Goal: Task Accomplishment & Management: Manage account settings

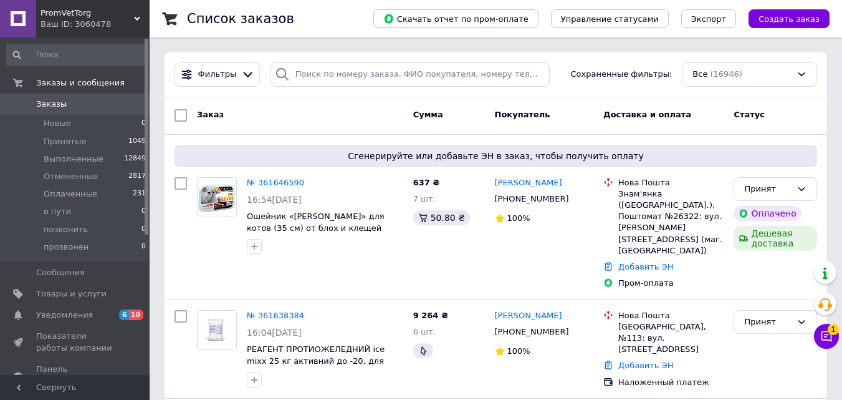
click at [348, 3] on div "Список заказов" at bounding box center [267, 18] width 161 height 37
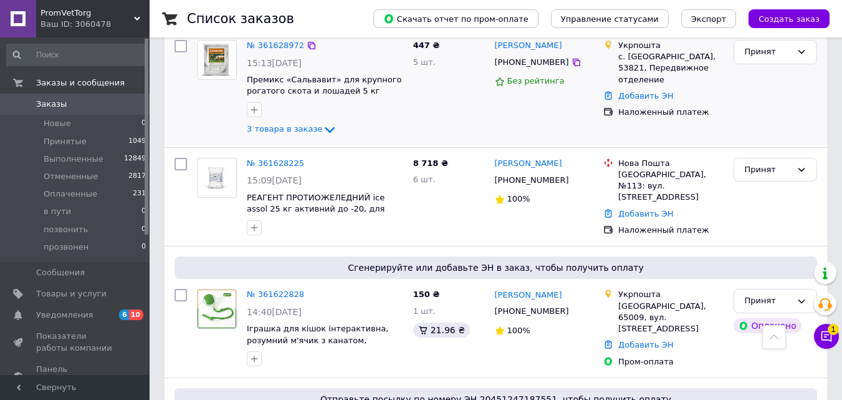
scroll to position [686, 0]
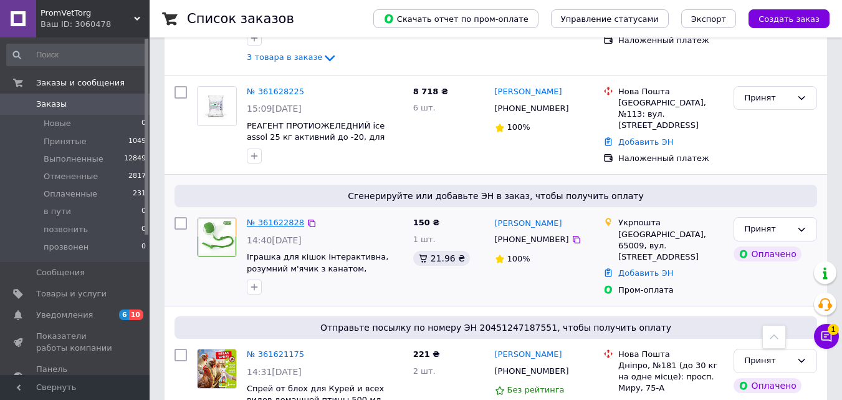
click at [272, 218] on link "№ 361622828" at bounding box center [275, 222] width 57 height 9
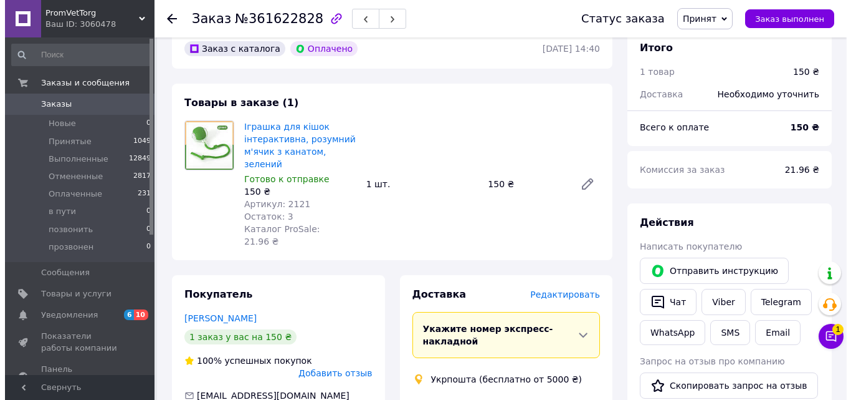
scroll to position [187, 0]
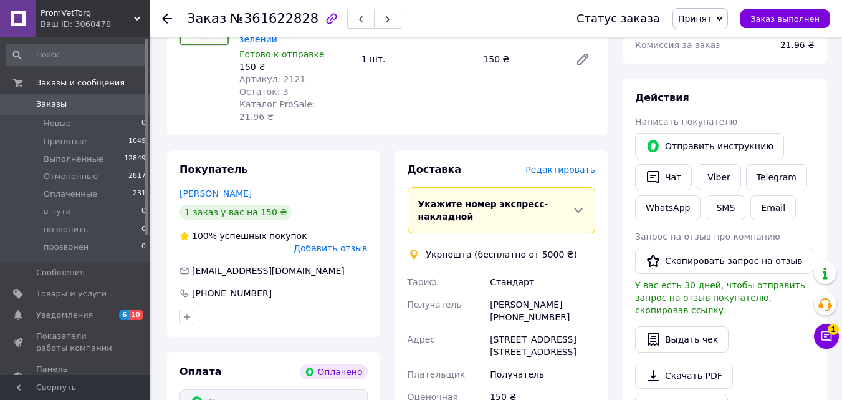
click at [572, 165] on span "Редактировать" at bounding box center [560, 170] width 70 height 10
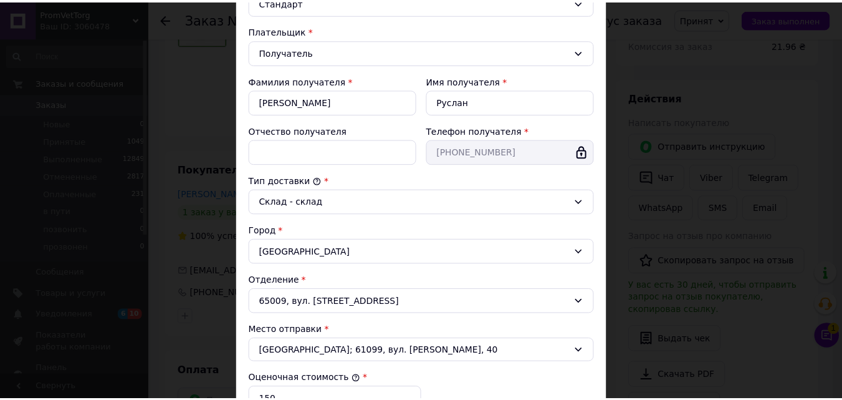
scroll to position [374, 0]
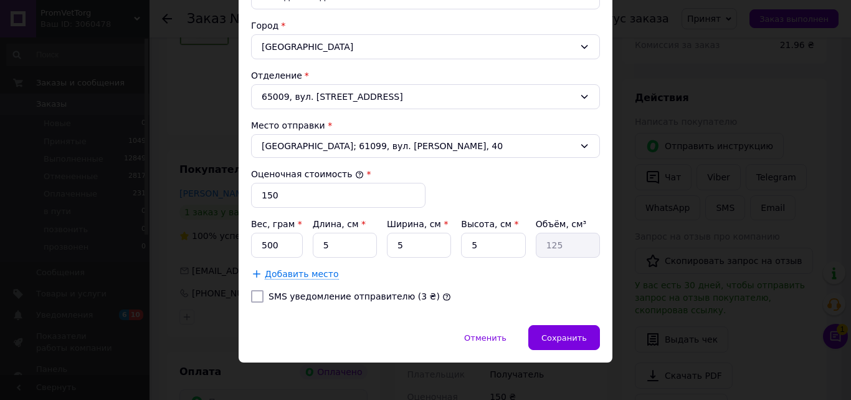
click at [264, 296] on div at bounding box center [257, 296] width 17 height 12
click at [296, 295] on label "SMS уведомление отправителю (3 ₴)" at bounding box center [354, 296] width 171 height 10
click at [264, 295] on input "SMS уведомление отправителю (3 ₴)" at bounding box center [257, 296] width 12 height 12
checkbox input "true"
click at [577, 329] on div "Сохранить" at bounding box center [565, 337] width 72 height 25
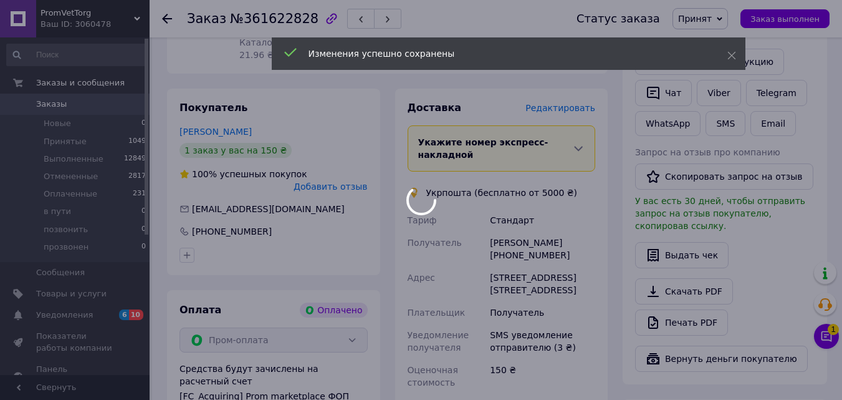
scroll to position [436, 0]
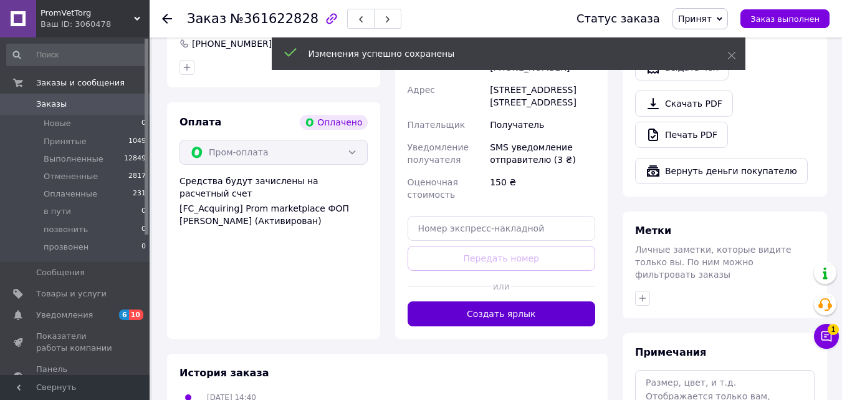
click at [536, 301] on button "Создать ярлык" at bounding box center [502, 313] width 188 height 25
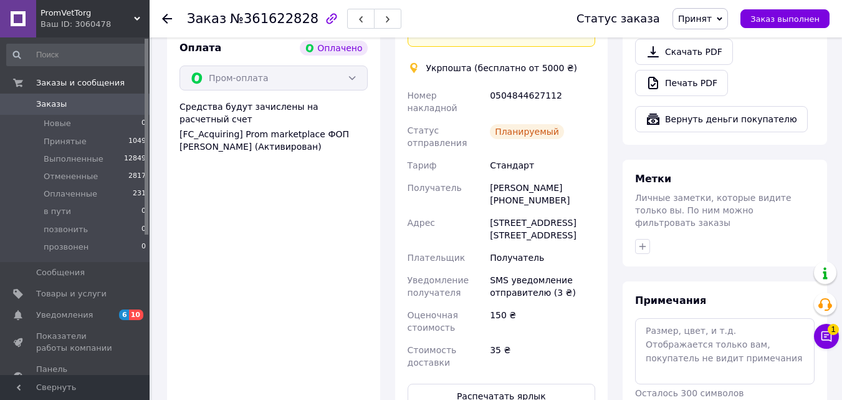
scroll to position [686, 0]
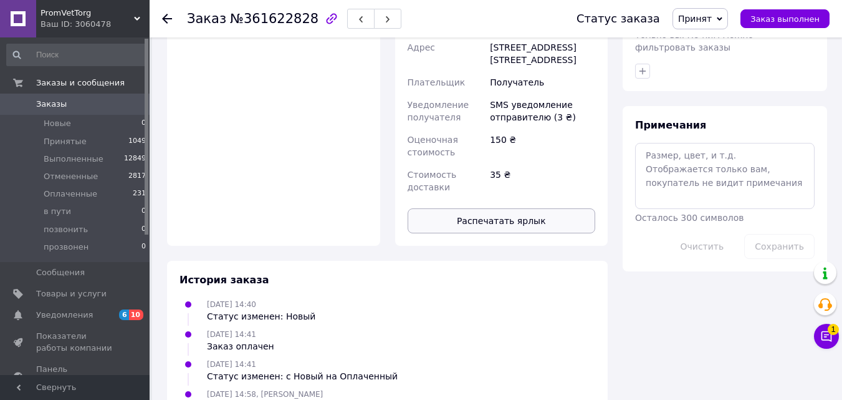
click at [511, 208] on button "Распечатать ярлык" at bounding box center [502, 220] width 188 height 25
click at [164, 14] on icon at bounding box center [167, 19] width 10 height 10
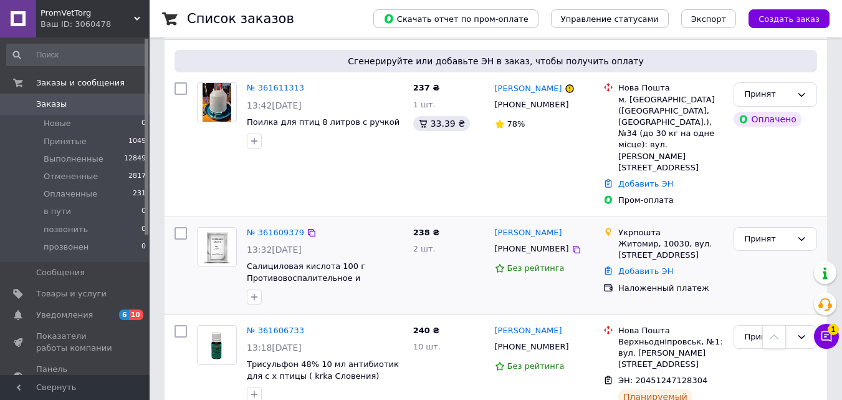
scroll to position [1434, 0]
click at [279, 227] on link "№ 361609379" at bounding box center [275, 231] width 57 height 9
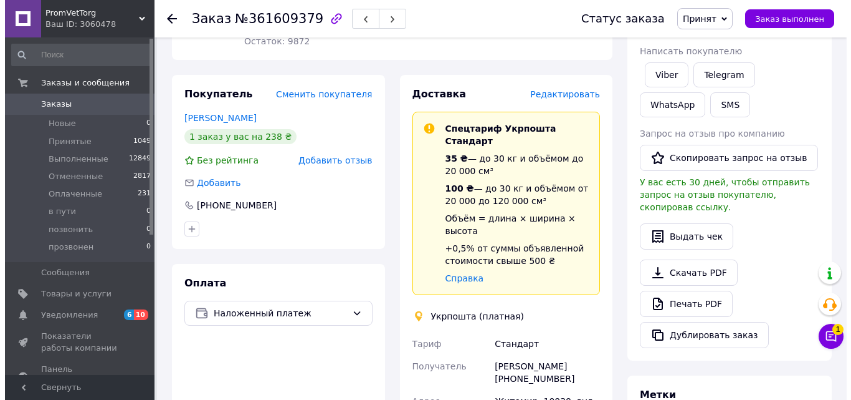
scroll to position [92, 0]
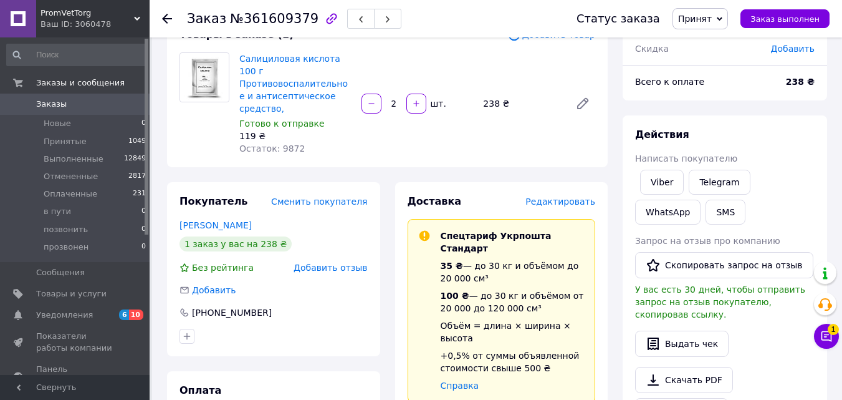
click at [563, 196] on span "Редактировать" at bounding box center [560, 201] width 70 height 10
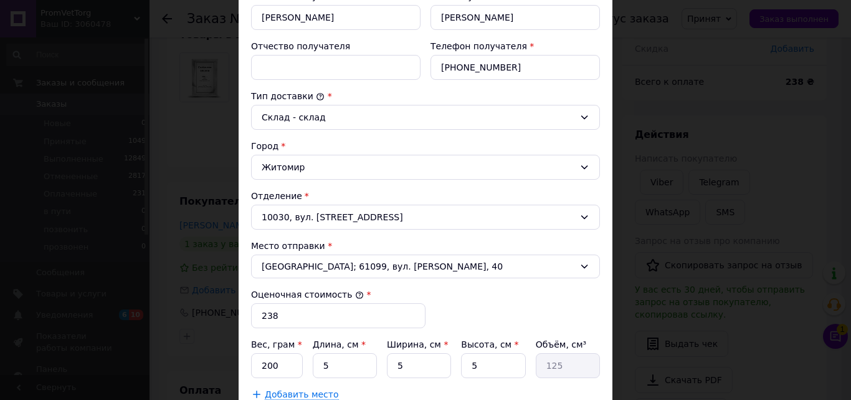
scroll to position [374, 0]
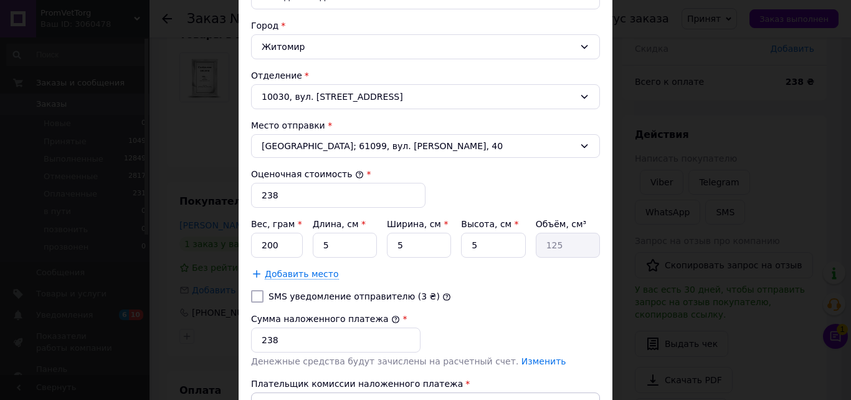
click at [256, 296] on input "SMS уведомление отправителю (3 ₴)" at bounding box center [257, 296] width 12 height 12
checkbox input "true"
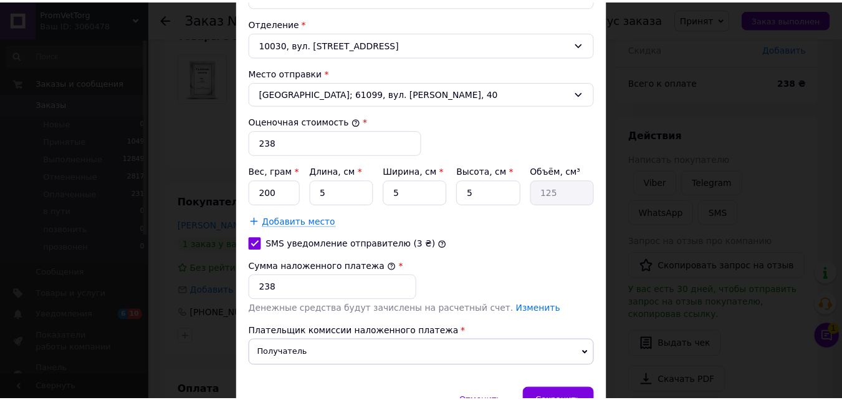
scroll to position [496, 0]
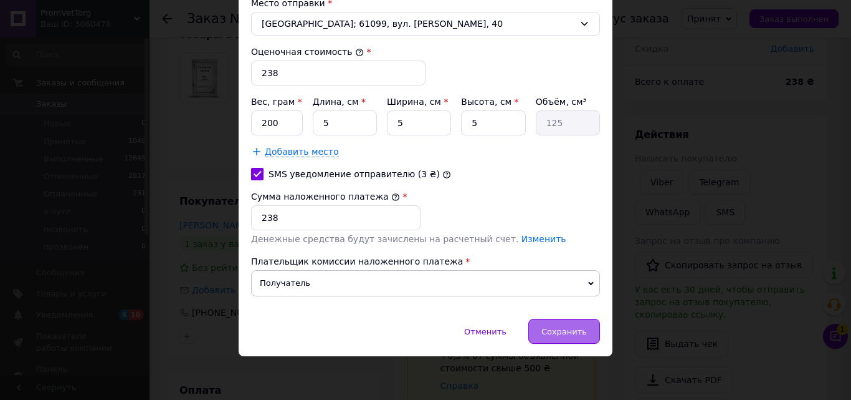
click at [575, 328] on span "Сохранить" at bounding box center [565, 331] width 46 height 9
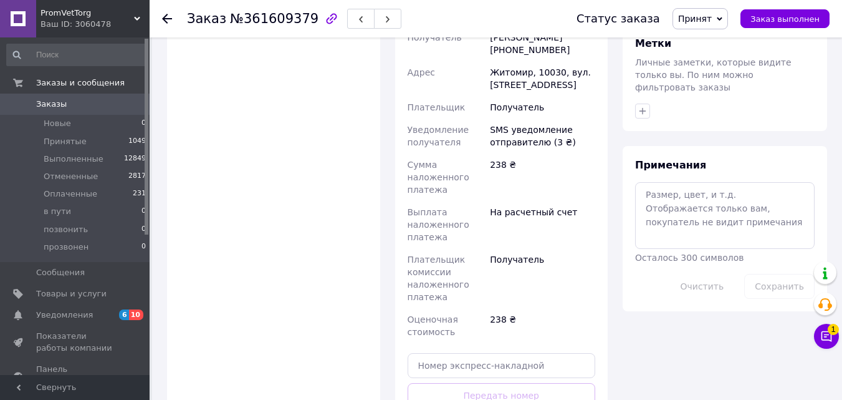
scroll to position [715, 0]
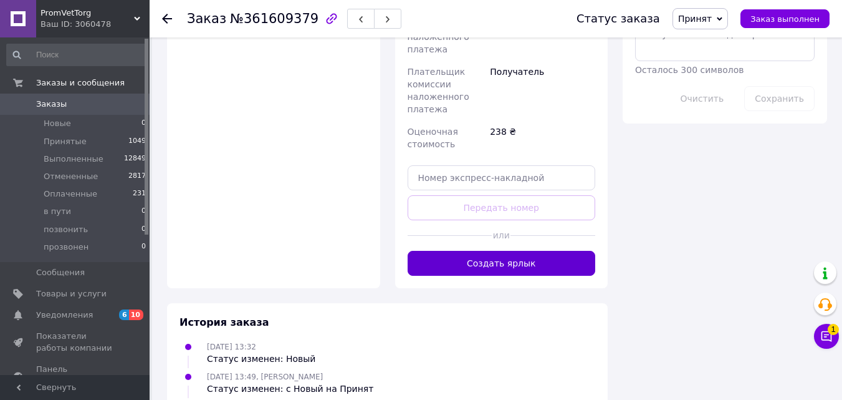
click at [510, 251] on button "Создать ярлык" at bounding box center [502, 263] width 188 height 25
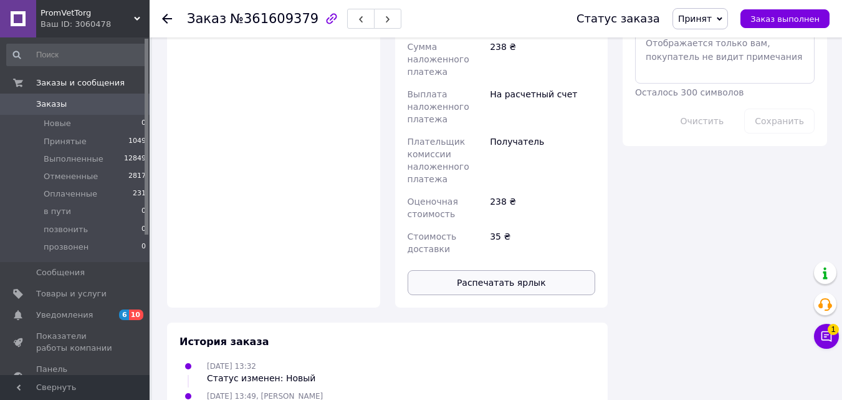
click at [518, 270] on button "Распечатать ярлык" at bounding box center [502, 282] width 188 height 25
click at [166, 19] on use at bounding box center [167, 19] width 10 height 10
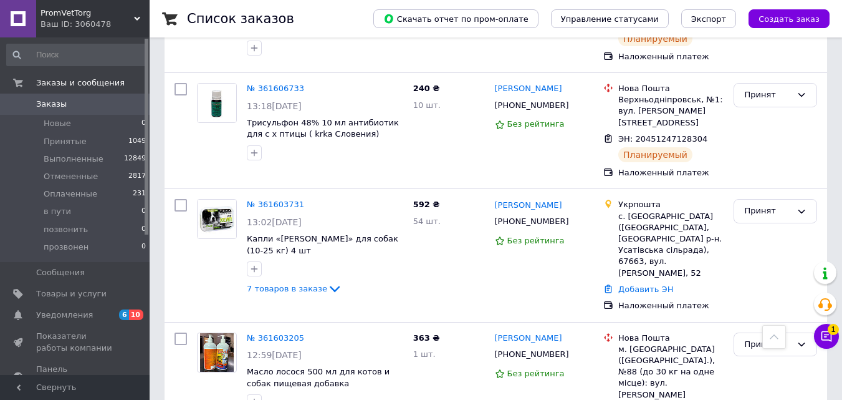
scroll to position [1683, 0]
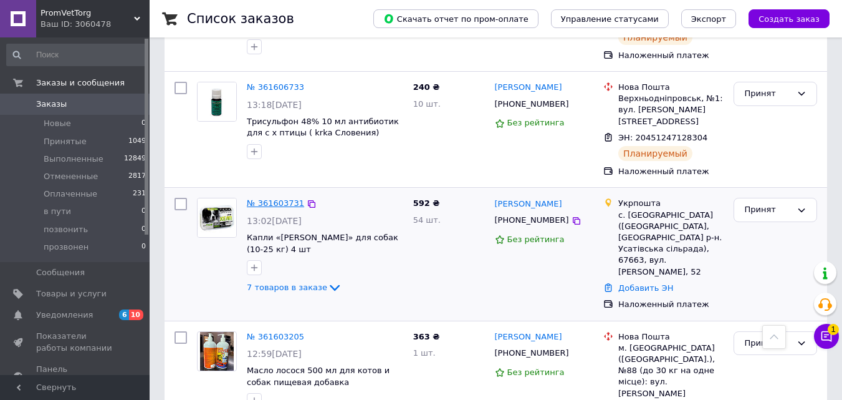
click at [281, 198] on link "№ 361603731" at bounding box center [275, 202] width 57 height 9
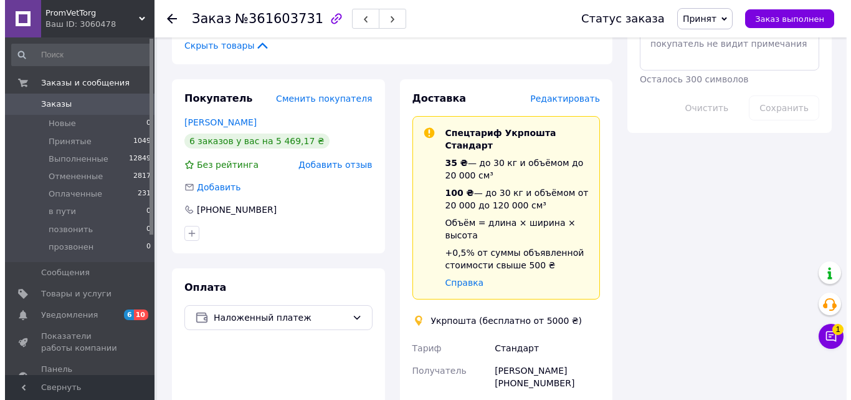
scroll to position [623, 0]
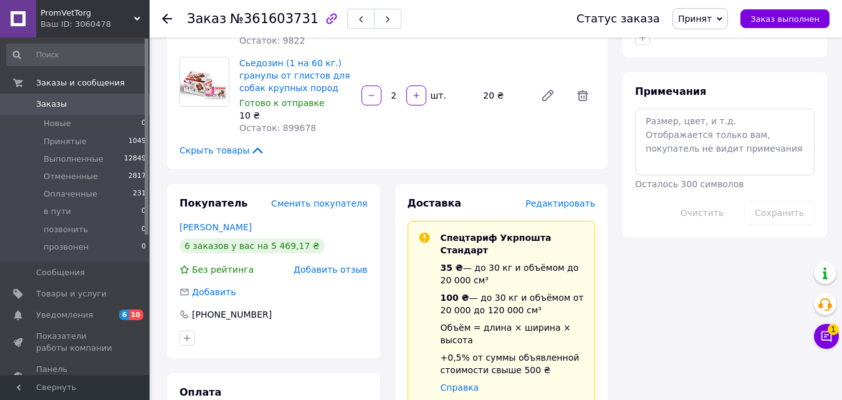
click at [568, 198] on span "Редактировать" at bounding box center [560, 203] width 70 height 10
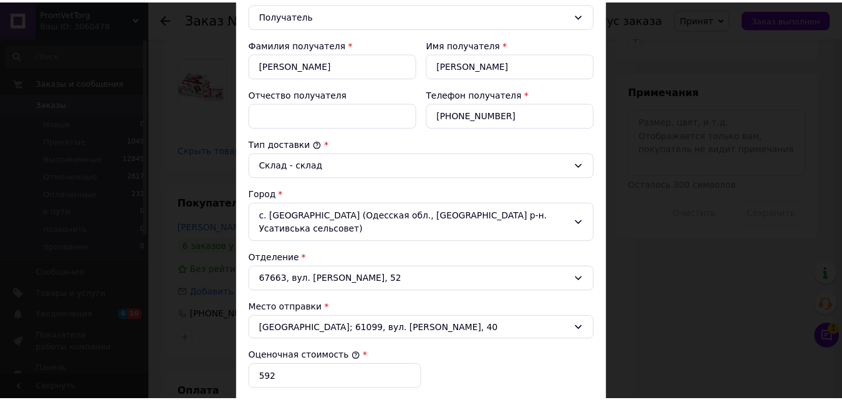
scroll to position [436, 0]
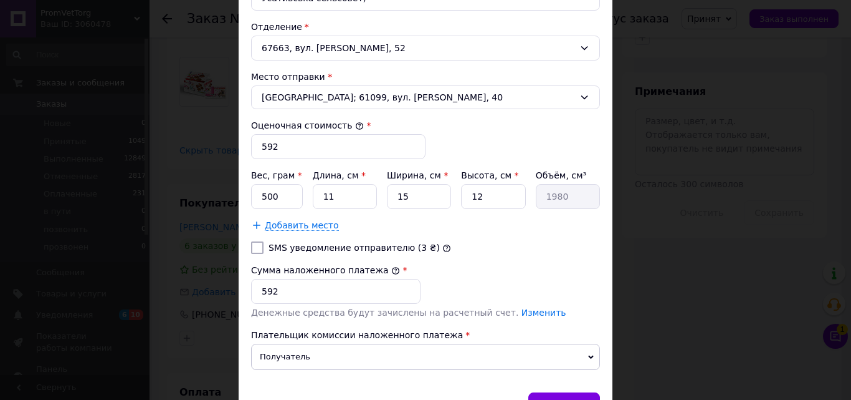
click at [256, 241] on input "SMS уведомление отправителю (3 ₴)" at bounding box center [257, 247] width 12 height 12
checkbox input "true"
click at [576, 399] on span "Сохранить" at bounding box center [565, 404] width 46 height 9
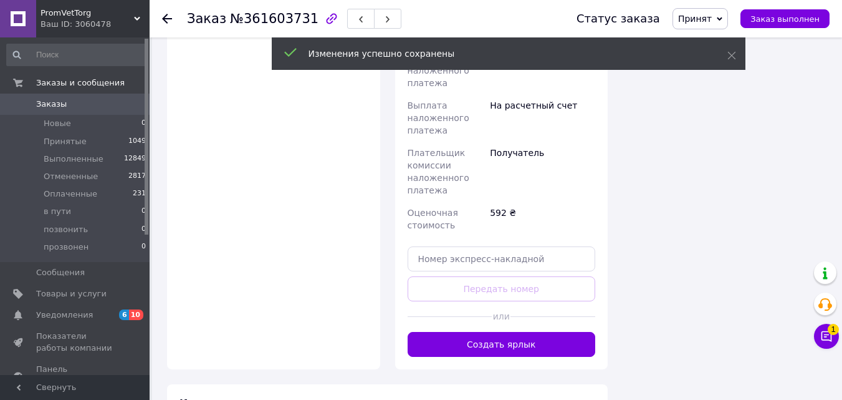
scroll to position [1247, 0]
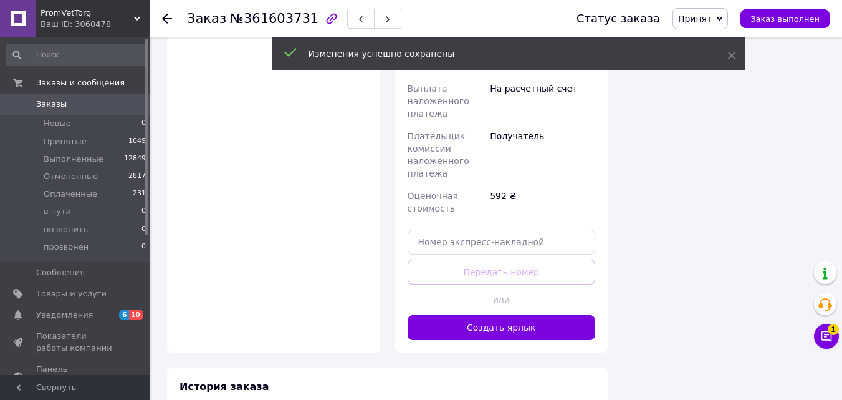
click at [514, 315] on button "Создать ярлык" at bounding box center [502, 327] width 188 height 25
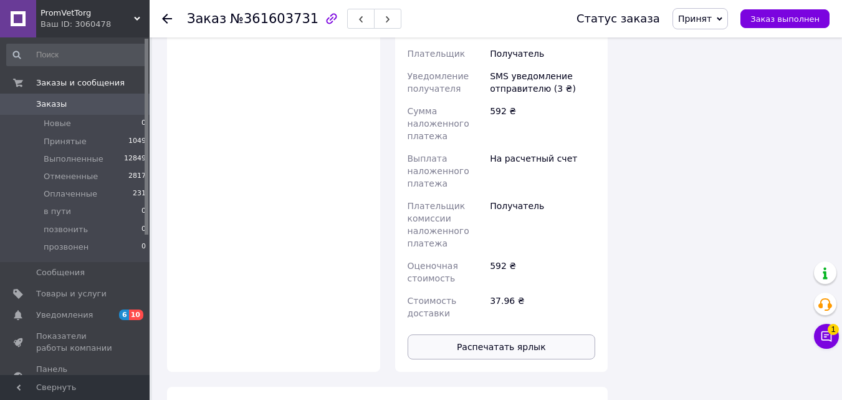
click at [531, 334] on button "Распечатать ярлык" at bounding box center [502, 346] width 188 height 25
click at [165, 22] on icon at bounding box center [167, 19] width 10 height 10
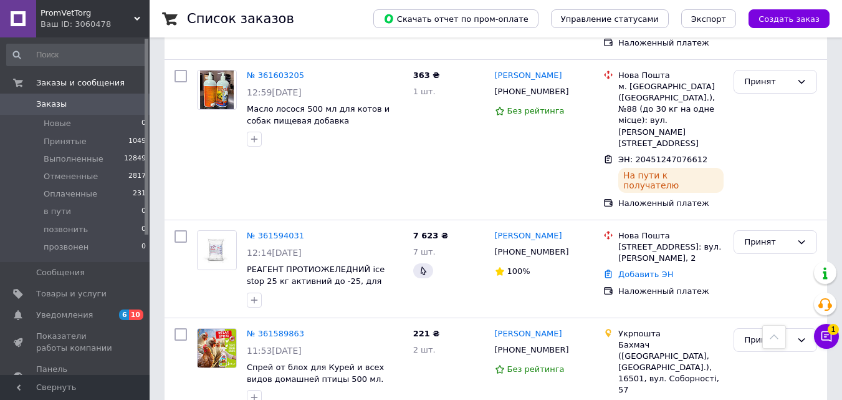
scroll to position [1995, 0]
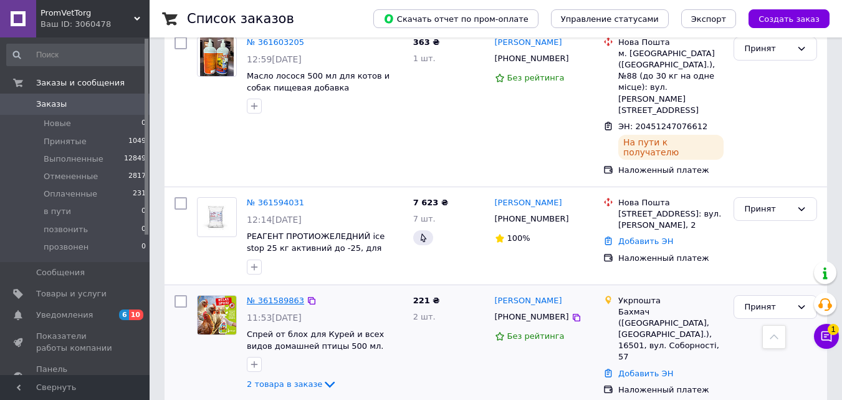
click at [267, 295] on link "№ 361589863" at bounding box center [275, 299] width 57 height 9
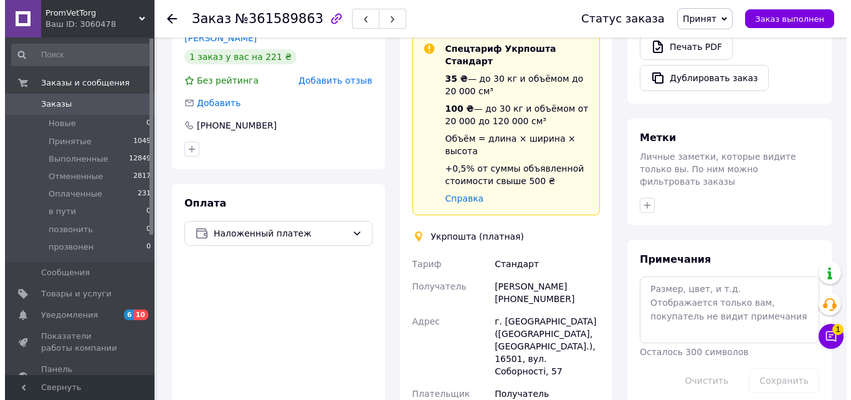
scroll to position [331, 0]
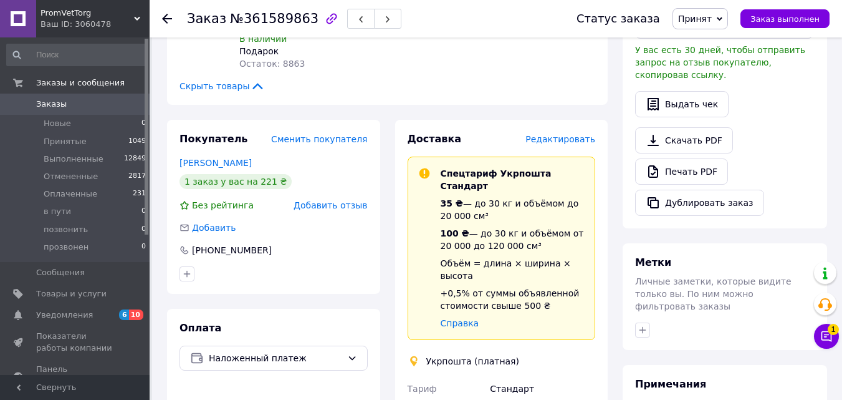
click at [573, 134] on span "Редактировать" at bounding box center [560, 139] width 70 height 10
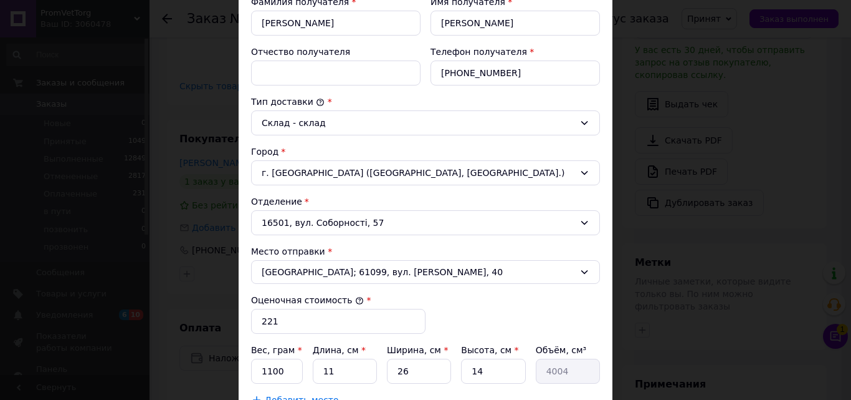
scroll to position [436, 0]
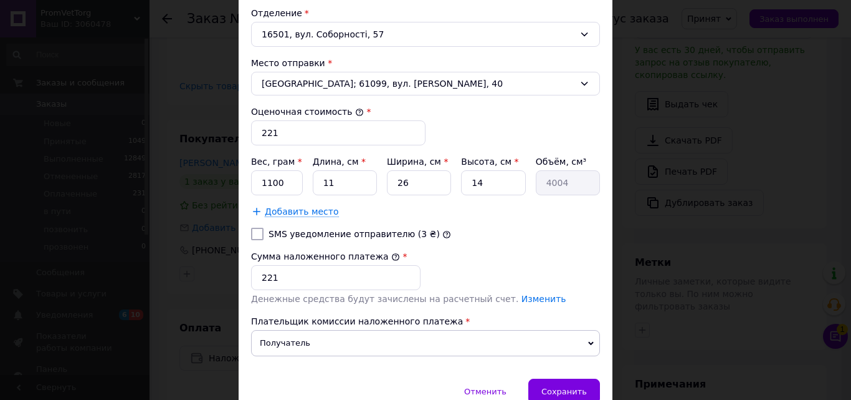
click at [253, 233] on input "SMS уведомление отправителю (3 ₴)" at bounding box center [257, 234] width 12 height 12
checkbox input "true"
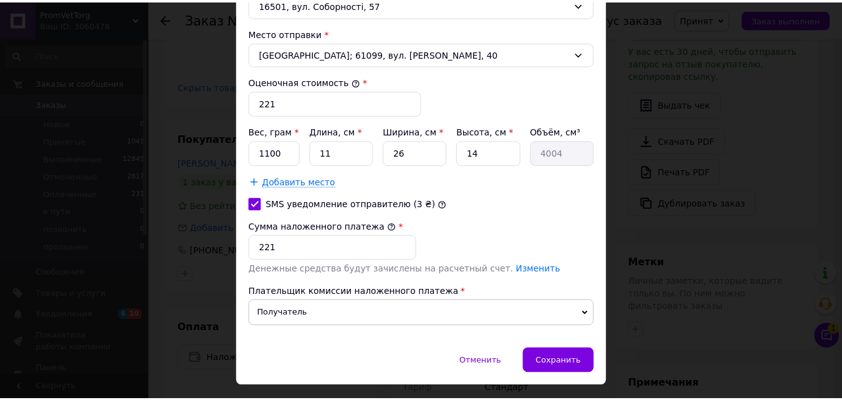
scroll to position [496, 0]
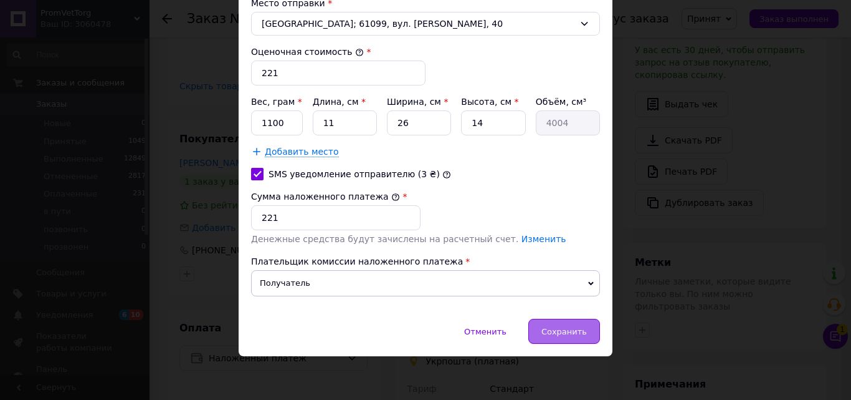
click at [554, 335] on span "Сохранить" at bounding box center [565, 331] width 46 height 9
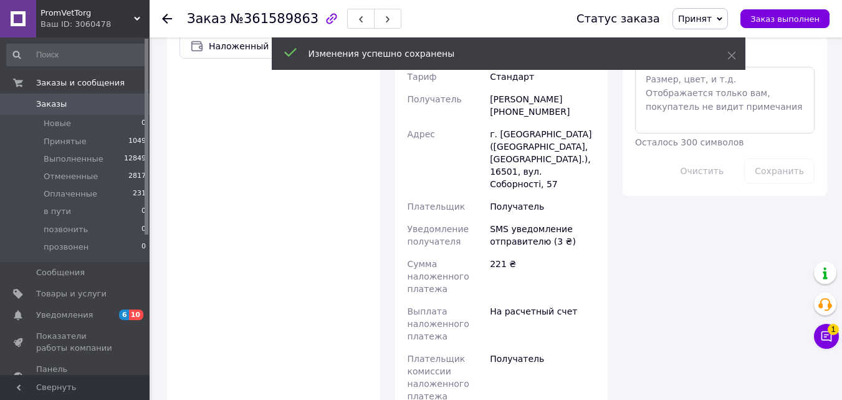
scroll to position [830, 0]
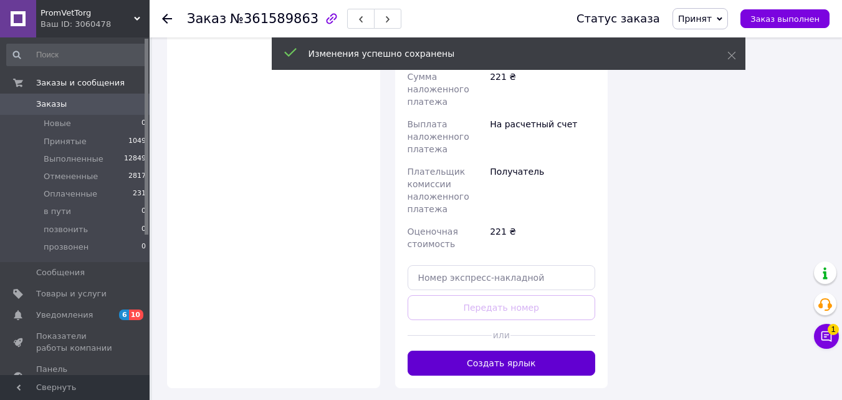
click at [497, 350] on button "Создать ярлык" at bounding box center [502, 362] width 188 height 25
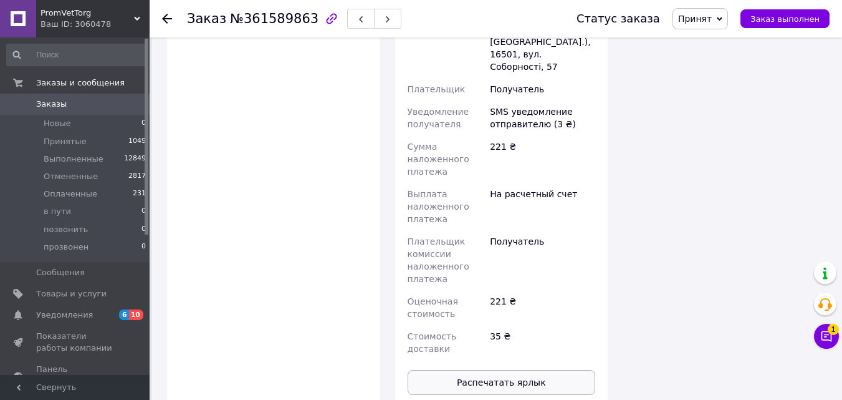
click at [535, 370] on button "Распечатать ярлык" at bounding box center [502, 382] width 188 height 25
